Goal: Task Accomplishment & Management: Use online tool/utility

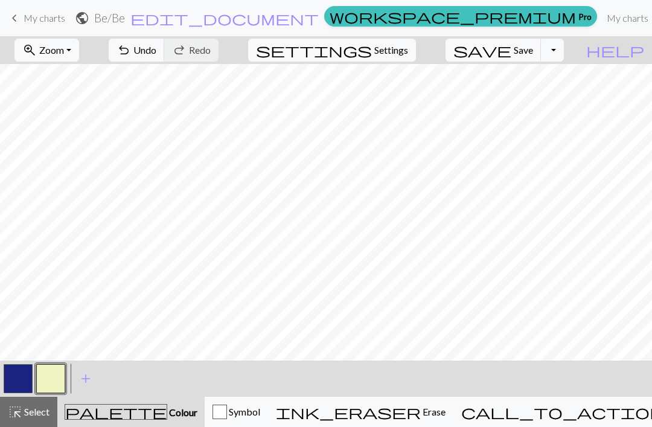
click at [86, 380] on span "add" at bounding box center [86, 378] width 14 height 17
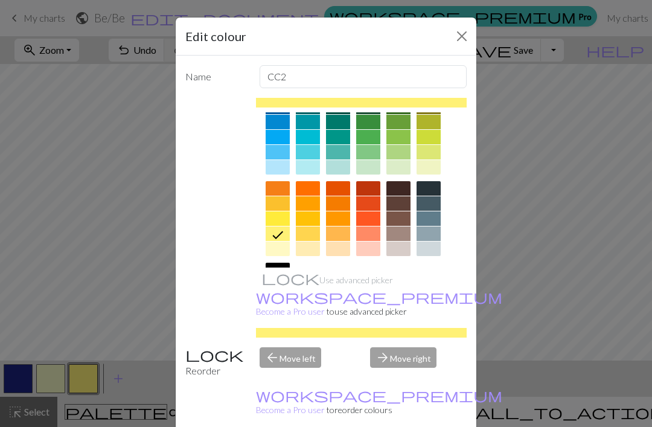
scroll to position [108, 0]
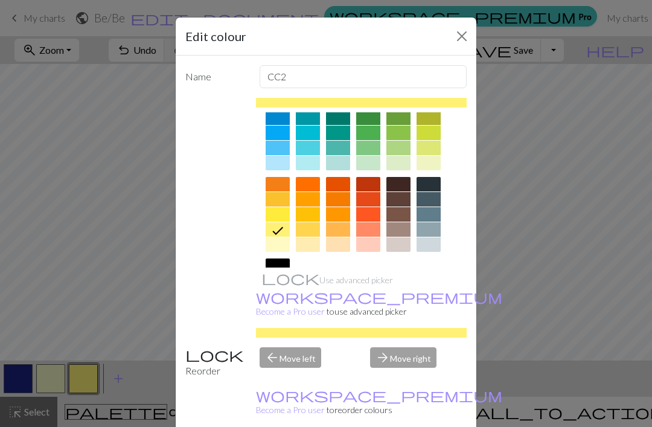
click at [280, 197] on div at bounding box center [278, 199] width 24 height 14
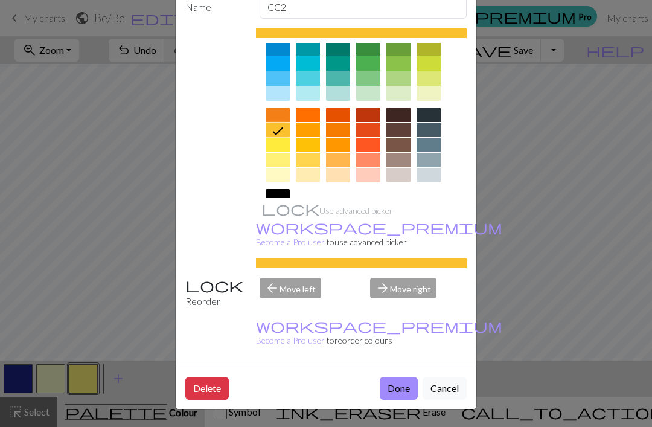
scroll to position [71, 0]
click at [394, 390] on button "Done" at bounding box center [399, 388] width 38 height 23
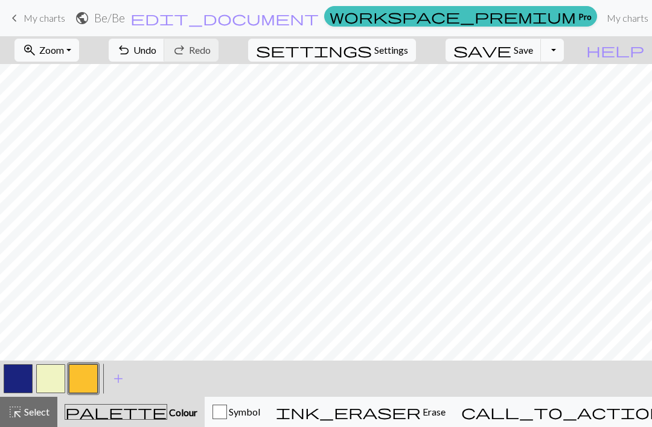
click at [53, 380] on button "button" at bounding box center [50, 378] width 29 height 29
click at [79, 377] on button "button" at bounding box center [83, 378] width 29 height 29
click at [48, 379] on button "button" at bounding box center [50, 378] width 29 height 29
click at [83, 375] on button "button" at bounding box center [83, 378] width 29 height 29
click at [49, 378] on button "button" at bounding box center [50, 378] width 29 height 29
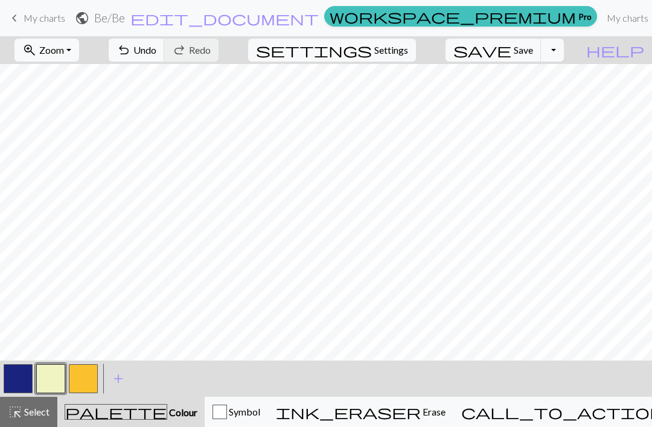
click at [88, 376] on button "button" at bounding box center [83, 378] width 29 height 29
click at [54, 374] on button "button" at bounding box center [50, 378] width 29 height 29
click at [96, 368] on button "button" at bounding box center [83, 378] width 29 height 29
click at [156, 53] on span "Undo" at bounding box center [144, 49] width 23 height 11
click at [156, 56] on span "Undo" at bounding box center [144, 49] width 23 height 11
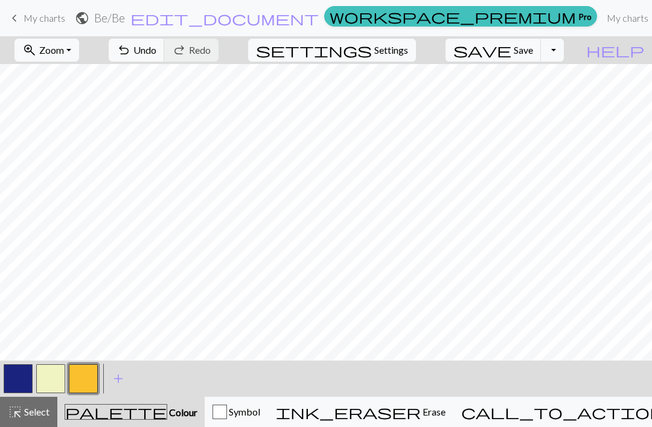
click at [45, 382] on button "button" at bounding box center [50, 378] width 29 height 29
click at [14, 377] on button "button" at bounding box center [18, 378] width 29 height 29
click at [87, 376] on button "button" at bounding box center [83, 378] width 29 height 29
click at [60, 376] on button "button" at bounding box center [50, 378] width 29 height 29
click at [82, 386] on button "button" at bounding box center [83, 378] width 29 height 29
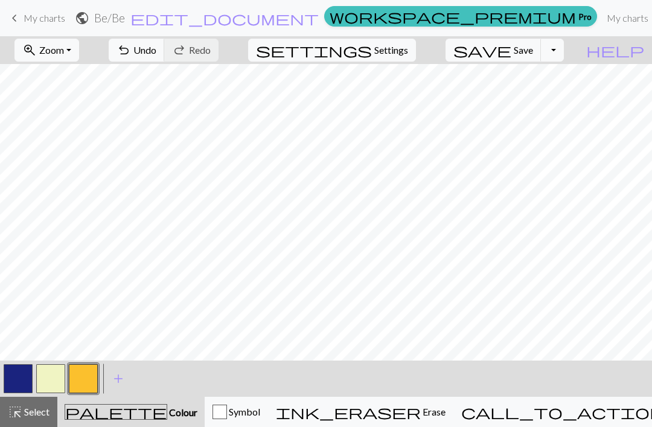
click at [54, 382] on button "button" at bounding box center [50, 378] width 29 height 29
click at [20, 382] on button "button" at bounding box center [18, 378] width 29 height 29
click at [85, 385] on button "button" at bounding box center [83, 378] width 29 height 29
click at [45, 379] on button "button" at bounding box center [50, 378] width 29 height 29
click at [156, 50] on span "Undo" at bounding box center [144, 49] width 23 height 11
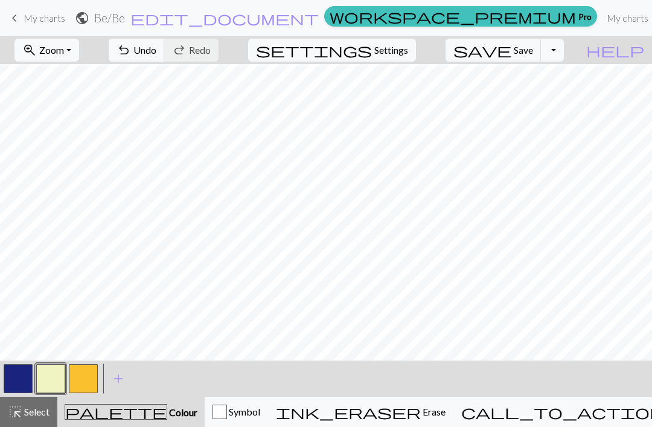
click at [90, 381] on button "button" at bounding box center [83, 378] width 29 height 29
click at [57, 379] on button "button" at bounding box center [50, 378] width 29 height 29
click at [165, 45] on button "undo Undo Undo" at bounding box center [137, 50] width 56 height 23
click at [89, 388] on button "button" at bounding box center [83, 378] width 29 height 29
click at [47, 381] on button "button" at bounding box center [50, 378] width 29 height 29
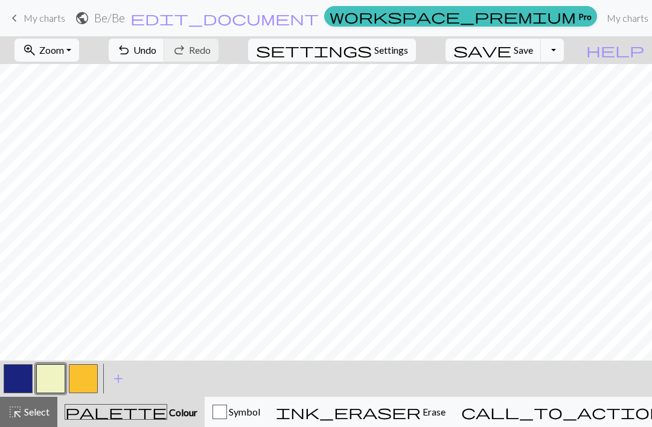
click at [82, 376] on button "button" at bounding box center [83, 378] width 29 height 29
click at [51, 371] on button "button" at bounding box center [50, 378] width 29 height 29
click at [91, 378] on button "button" at bounding box center [83, 378] width 29 height 29
click at [50, 382] on button "button" at bounding box center [50, 378] width 29 height 29
click at [77, 377] on button "button" at bounding box center [83, 378] width 29 height 29
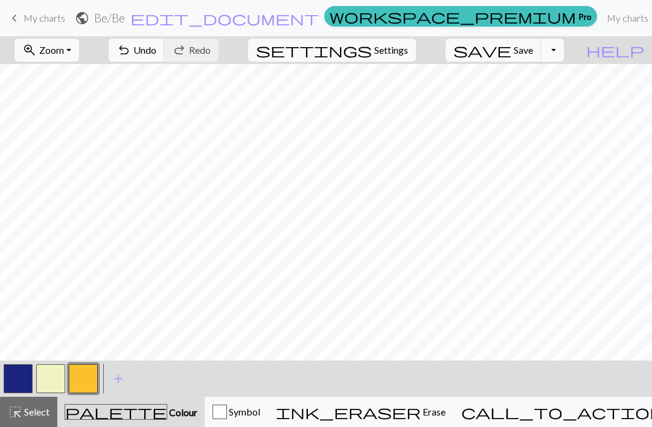
click at [56, 372] on button "button" at bounding box center [50, 378] width 29 height 29
click at [79, 379] on button "button" at bounding box center [83, 378] width 29 height 29
click at [58, 376] on button "button" at bounding box center [50, 378] width 29 height 29
click at [85, 374] on button "button" at bounding box center [83, 378] width 29 height 29
click at [57, 381] on button "button" at bounding box center [50, 378] width 29 height 29
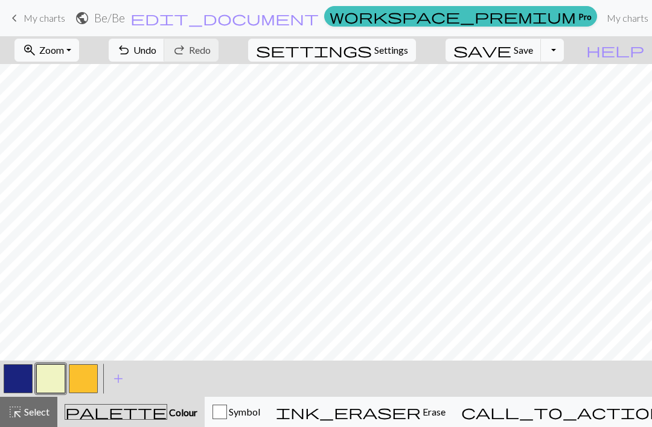
click at [88, 375] on button "button" at bounding box center [83, 378] width 29 height 29
click at [58, 376] on button "button" at bounding box center [50, 378] width 29 height 29
click at [89, 378] on button "button" at bounding box center [83, 378] width 29 height 29
click at [39, 380] on button "button" at bounding box center [50, 378] width 29 height 29
click at [92, 374] on button "button" at bounding box center [83, 378] width 29 height 29
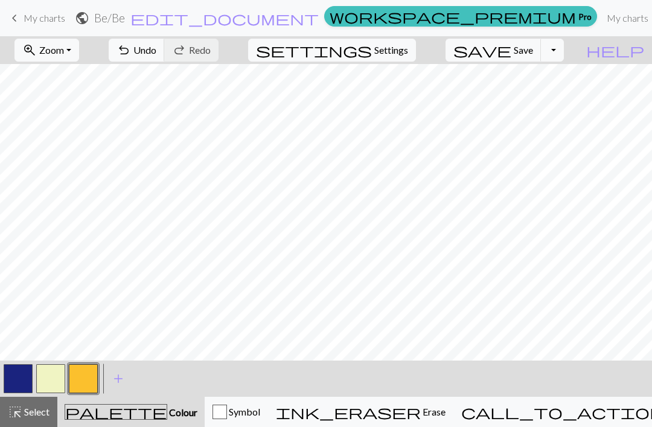
click at [48, 383] on button "button" at bounding box center [50, 378] width 29 height 29
click at [85, 373] on button "button" at bounding box center [83, 378] width 29 height 29
click at [21, 375] on button "button" at bounding box center [18, 378] width 29 height 29
click at [90, 377] on button "button" at bounding box center [83, 378] width 29 height 29
click at [55, 378] on button "button" at bounding box center [50, 378] width 29 height 29
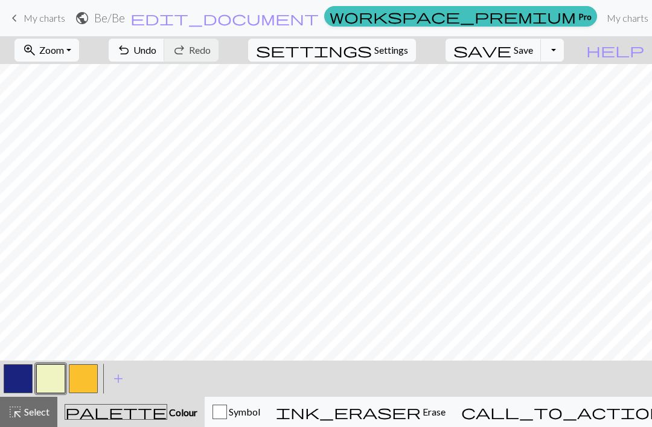
click at [156, 44] on span "Undo" at bounding box center [144, 49] width 23 height 11
click at [27, 381] on button "button" at bounding box center [18, 378] width 29 height 29
click at [89, 374] on button "button" at bounding box center [83, 378] width 29 height 29
click at [48, 382] on button "button" at bounding box center [50, 378] width 29 height 29
click at [17, 381] on button "button" at bounding box center [18, 378] width 29 height 29
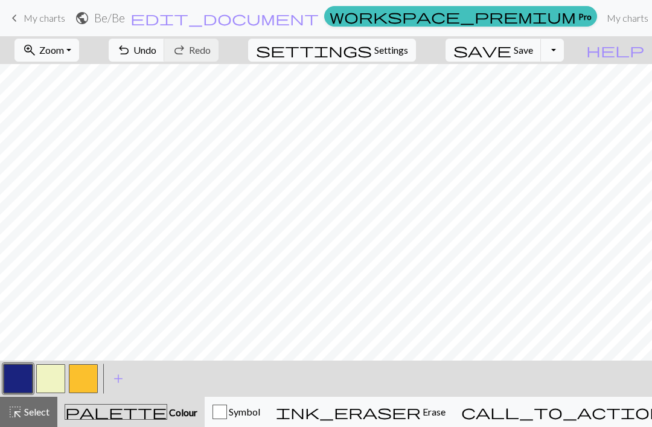
click at [92, 378] on button "button" at bounding box center [83, 378] width 29 height 29
click at [48, 381] on button "button" at bounding box center [50, 378] width 29 height 29
click at [85, 384] on button "button" at bounding box center [83, 378] width 29 height 29
click at [533, 45] on span "Save" at bounding box center [523, 49] width 19 height 11
click at [533, 46] on span "Save" at bounding box center [523, 49] width 19 height 11
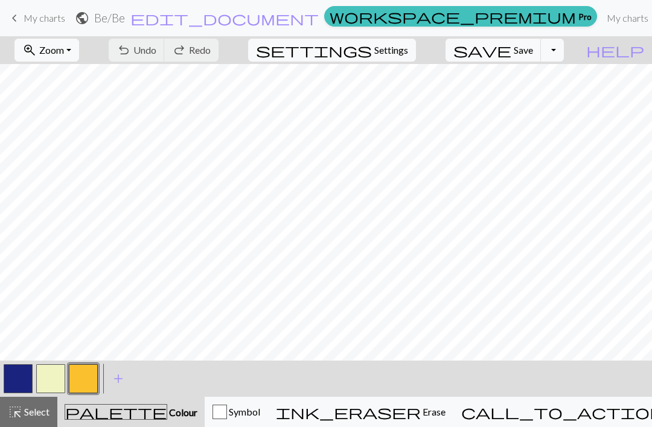
click at [14, 14] on span "keyboard_arrow_left" at bounding box center [14, 18] width 14 height 17
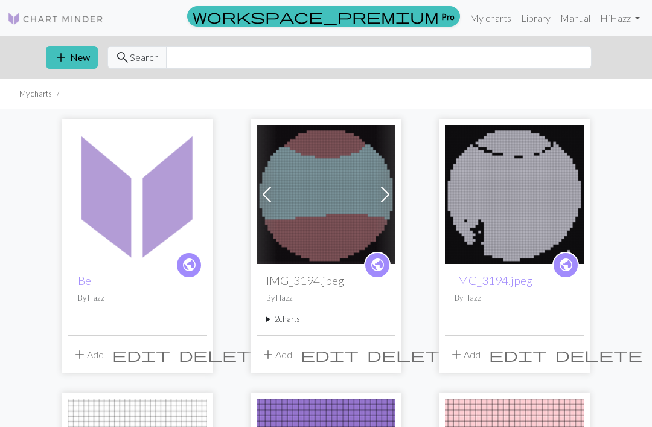
click at [86, 58] on button "add New" at bounding box center [72, 57] width 52 height 23
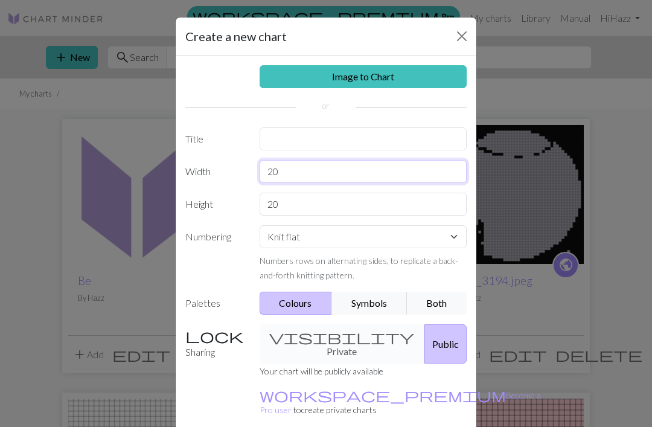
click at [311, 167] on input "20" at bounding box center [364, 171] width 208 height 23
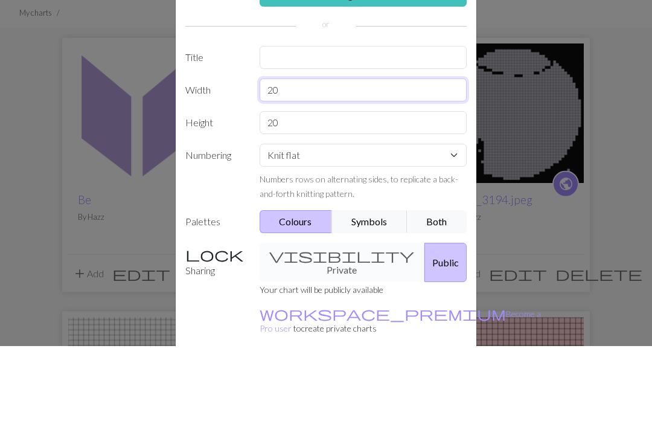
type input "2"
type input "104"
click at [303, 193] on input "20" at bounding box center [364, 204] width 208 height 23
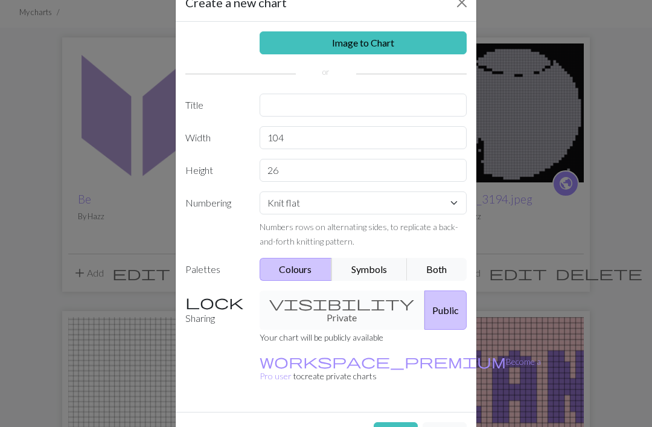
scroll to position [36, 0]
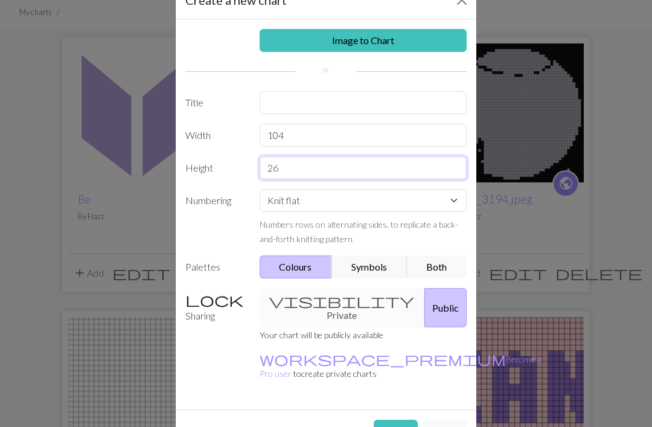
type input "26"
click at [394, 420] on button "Create" at bounding box center [396, 431] width 44 height 23
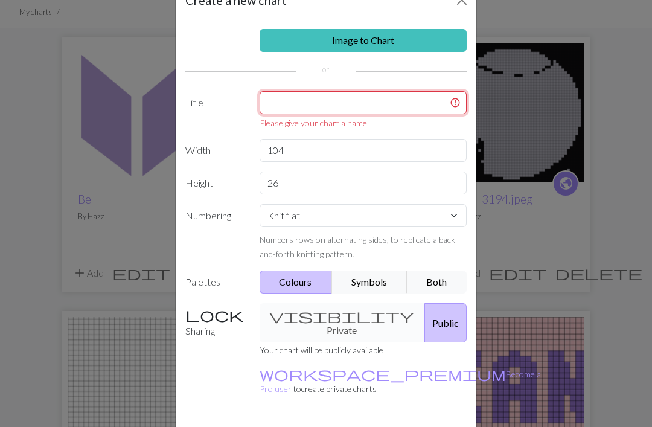
click at [358, 114] on input "text" at bounding box center [364, 102] width 208 height 23
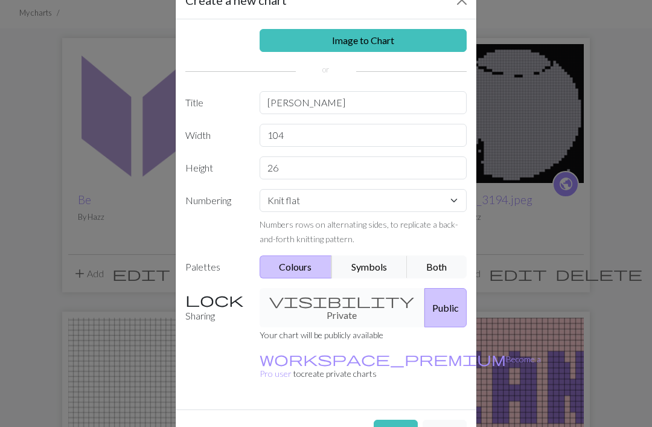
scroll to position [82, 0]
type input "[PERSON_NAME]"
click at [400, 420] on div "Create Cancel" at bounding box center [326, 431] width 301 height 43
click at [382, 420] on button "Create" at bounding box center [396, 431] width 44 height 23
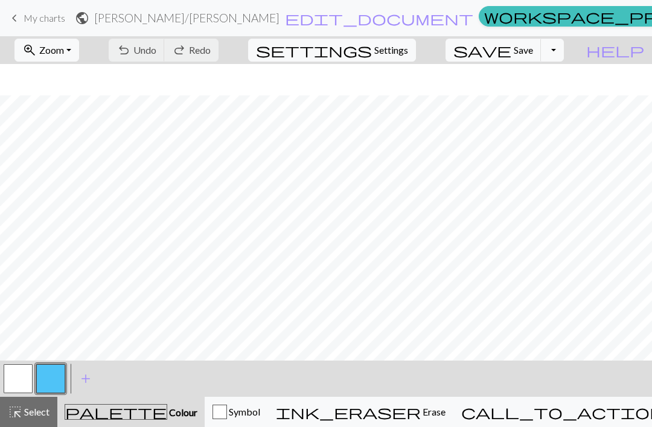
scroll to position [31, 0]
click at [19, 376] on button "button" at bounding box center [18, 378] width 29 height 29
click at [30, 376] on button "button" at bounding box center [18, 378] width 29 height 29
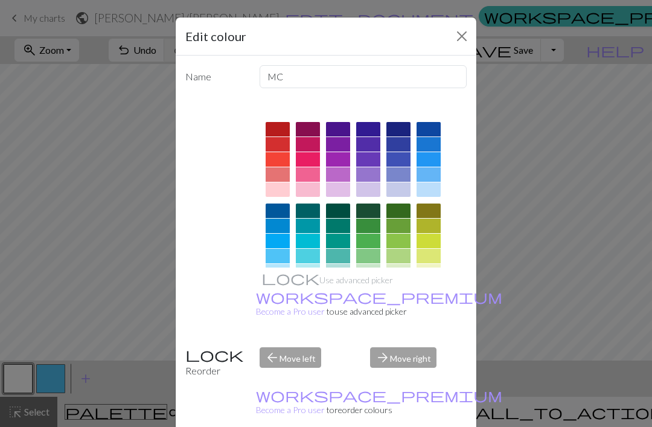
click at [461, 34] on button "Close" at bounding box center [461, 36] width 19 height 19
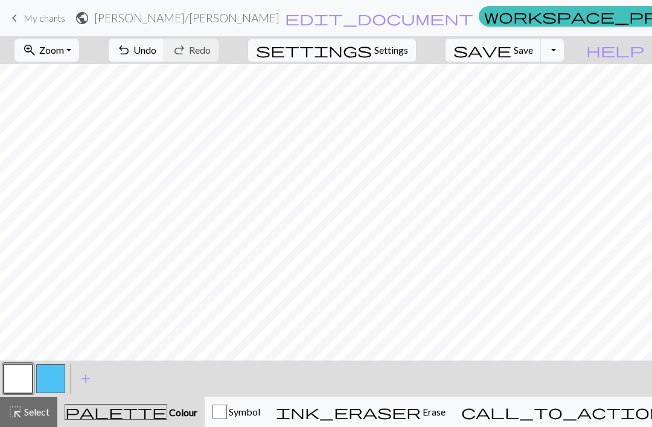
click at [57, 372] on button "button" at bounding box center [50, 378] width 29 height 29
click at [52, 379] on button "button" at bounding box center [50, 378] width 29 height 29
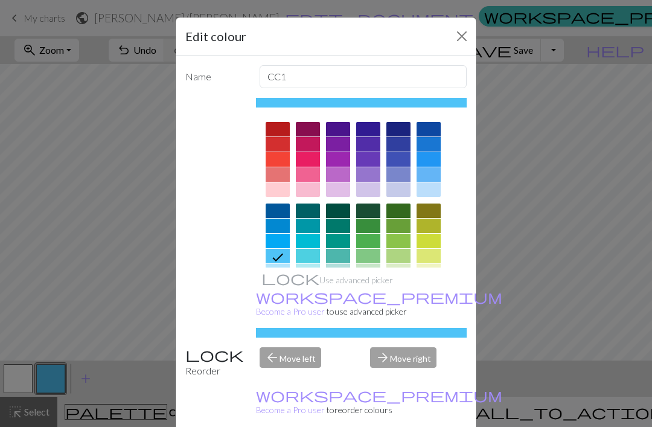
click at [406, 130] on div at bounding box center [399, 129] width 24 height 14
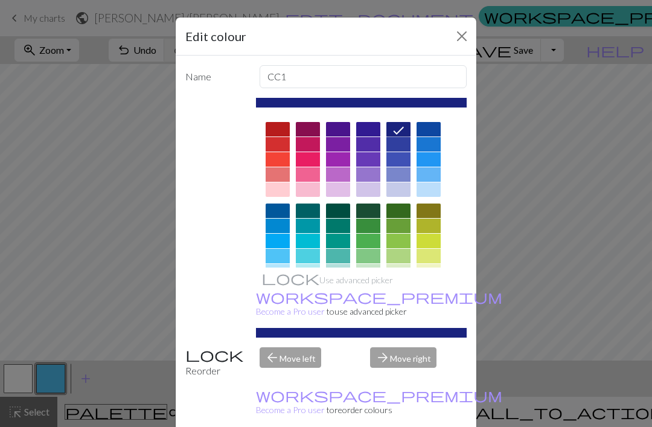
scroll to position [50, 0]
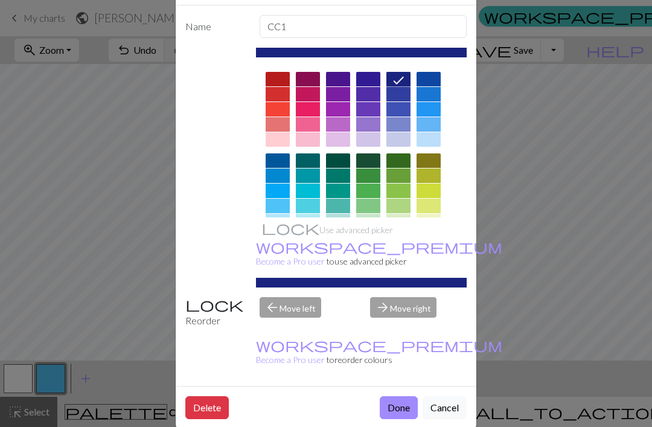
click at [407, 398] on button "Done" at bounding box center [399, 407] width 38 height 23
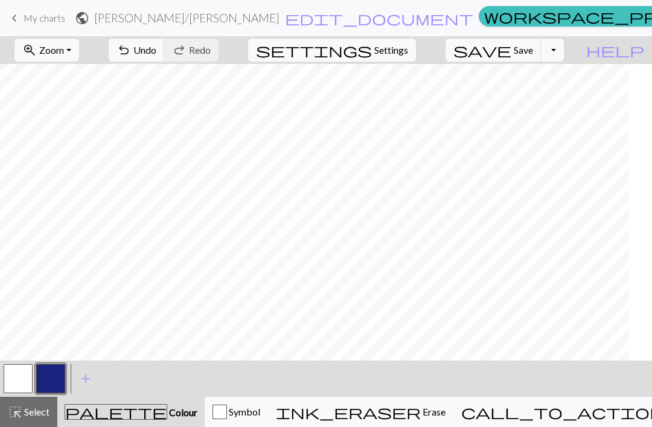
scroll to position [0, 0]
click at [156, 50] on span "Undo" at bounding box center [144, 49] width 23 height 11
click at [20, 375] on button "button" at bounding box center [18, 378] width 29 height 29
click at [63, 378] on button "button" at bounding box center [50, 378] width 29 height 29
click at [156, 54] on span "Undo" at bounding box center [144, 49] width 23 height 11
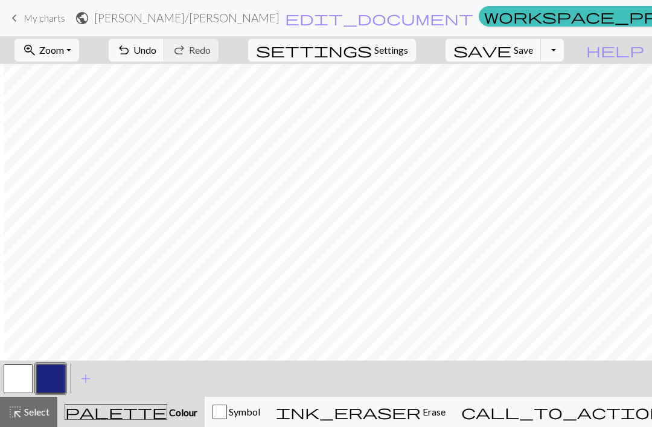
scroll to position [0, 92]
click at [156, 54] on span "Undo" at bounding box center [144, 49] width 23 height 11
click at [156, 51] on span "Undo" at bounding box center [144, 49] width 23 height 11
click at [23, 371] on button "button" at bounding box center [18, 378] width 29 height 29
click at [51, 384] on button "button" at bounding box center [50, 378] width 29 height 29
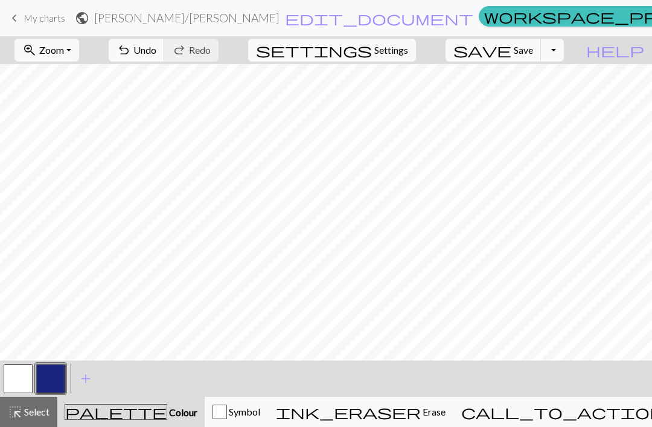
click at [156, 50] on span "Undo" at bounding box center [144, 49] width 23 height 11
click at [156, 53] on span "Undo" at bounding box center [144, 49] width 23 height 11
click at [156, 51] on span "Undo" at bounding box center [144, 49] width 23 height 11
click at [165, 56] on button "undo Undo Undo" at bounding box center [137, 50] width 56 height 23
click at [28, 381] on button "button" at bounding box center [18, 378] width 29 height 29
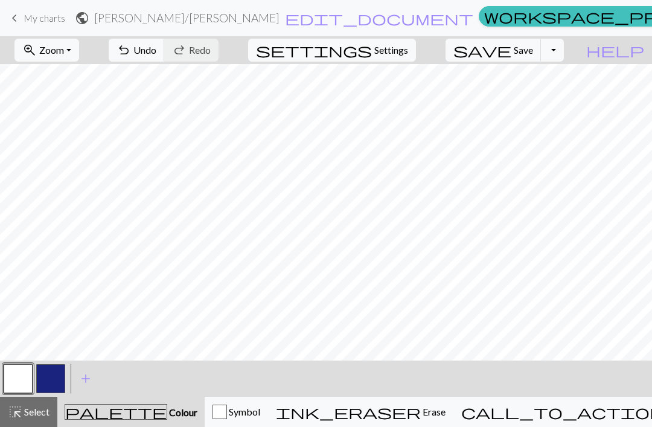
click at [49, 379] on button "button" at bounding box center [50, 378] width 29 height 29
click at [156, 54] on span "Undo" at bounding box center [144, 49] width 23 height 11
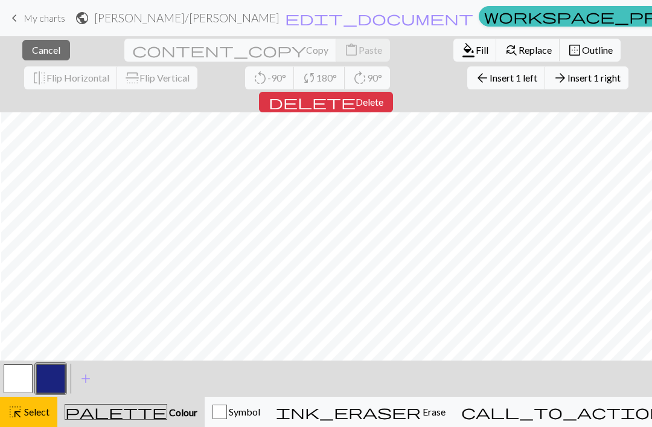
scroll to position [0, 522]
click at [37, 52] on span "Cancel" at bounding box center [46, 49] width 28 height 11
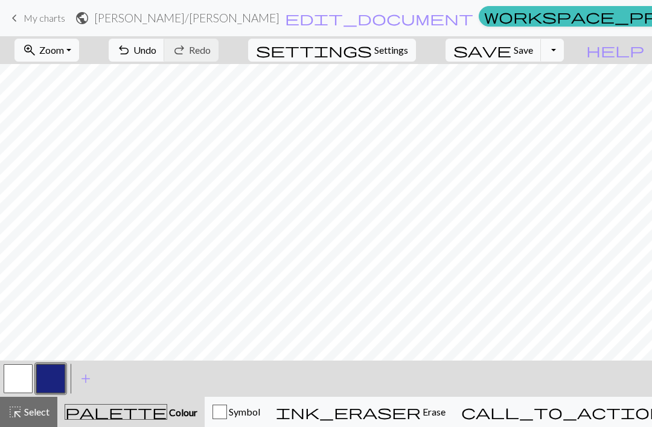
click at [53, 381] on button "button" at bounding box center [50, 378] width 29 height 29
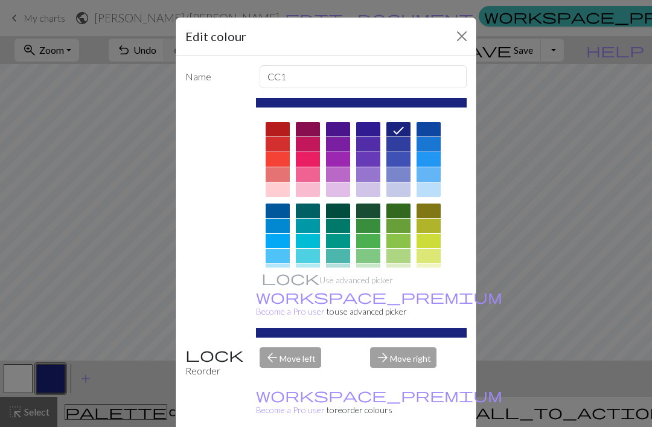
click at [592, 352] on div "Edit colour Name CC1 Use advanced picker workspace_premium Become a Pro user to…" at bounding box center [326, 213] width 652 height 427
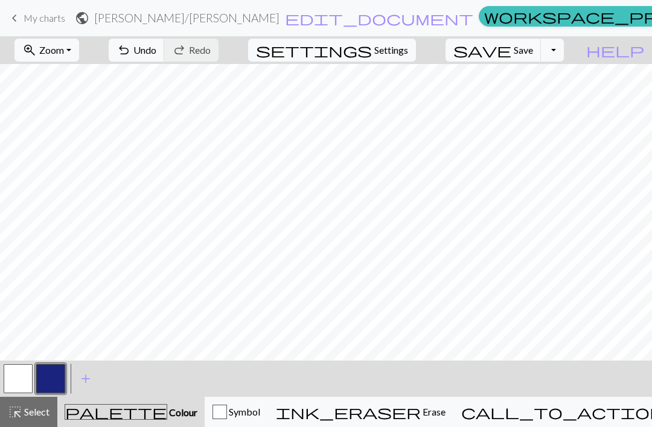
click at [156, 56] on span "Undo" at bounding box center [144, 49] width 23 height 11
click at [156, 50] on span "Undo" at bounding box center [144, 49] width 23 height 11
click at [165, 58] on button "undo Undo Undo" at bounding box center [137, 50] width 56 height 23
click at [165, 54] on button "undo Undo Undo" at bounding box center [137, 50] width 56 height 23
click at [131, 59] on span "undo" at bounding box center [124, 50] width 14 height 17
